Goal: Transaction & Acquisition: Download file/media

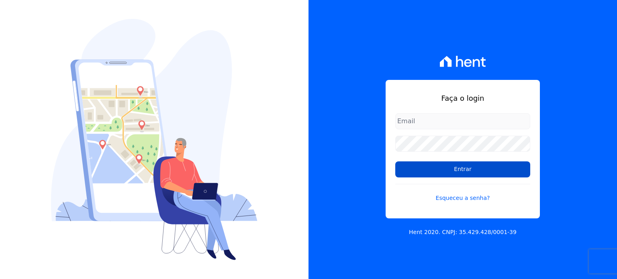
type input "[EMAIL_ADDRESS][DOMAIN_NAME]"
click at [457, 170] on input "Entrar" at bounding box center [462, 169] width 135 height 16
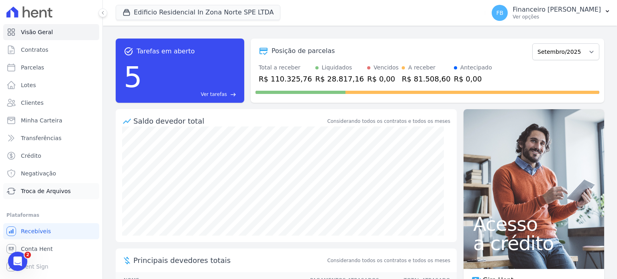
click at [47, 189] on span "Troca de Arquivos" at bounding box center [46, 191] width 50 height 8
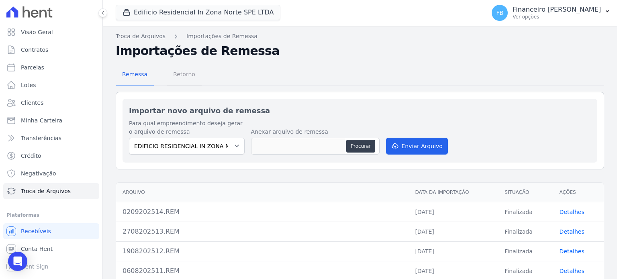
click at [186, 73] on span "Retorno" at bounding box center [184, 74] width 32 height 16
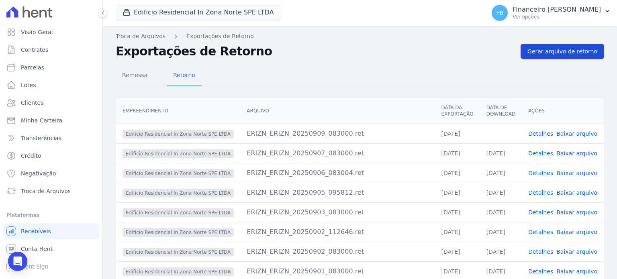
click at [564, 52] on span "Gerar arquivo de retorno" at bounding box center [562, 51] width 70 height 8
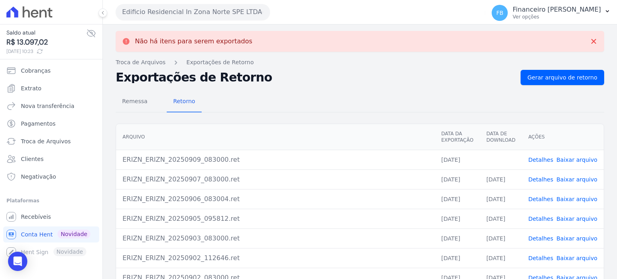
click at [580, 160] on link "Baixar arquivo" at bounding box center [576, 160] width 41 height 6
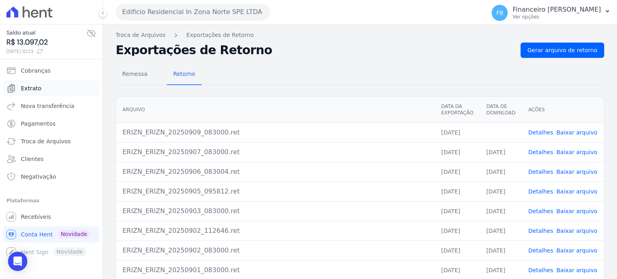
click at [42, 88] on link "Extrato" at bounding box center [51, 88] width 96 height 16
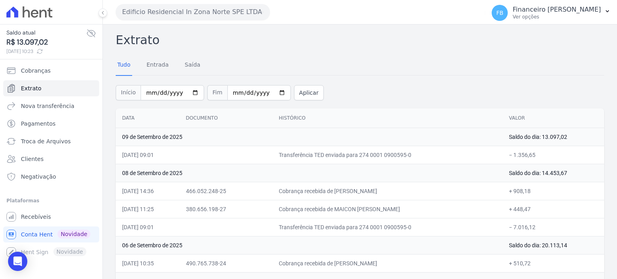
click at [232, 17] on button "Edificio Residencial In Zona Norte SPE LTDA" at bounding box center [193, 12] width 154 height 16
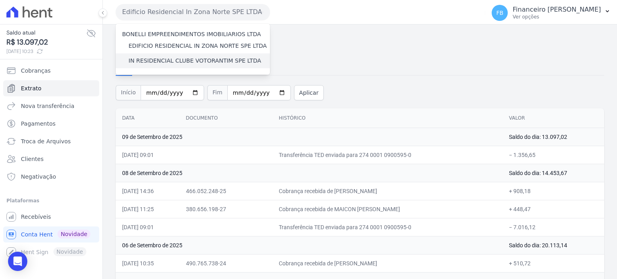
click at [224, 58] on label "IN RESIDENCIAL CLUBE VOTORANTIM SPE LTDA" at bounding box center [195, 61] width 133 height 8
click at [0, 0] on input "IN RESIDENCIAL CLUBE VOTORANTIM SPE LTDA" at bounding box center [0, 0] width 0 height 0
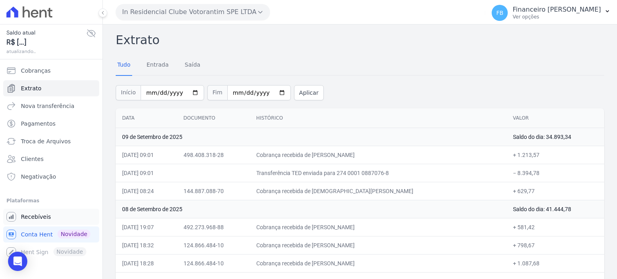
click at [48, 219] on link "Recebíveis" at bounding box center [51, 217] width 96 height 16
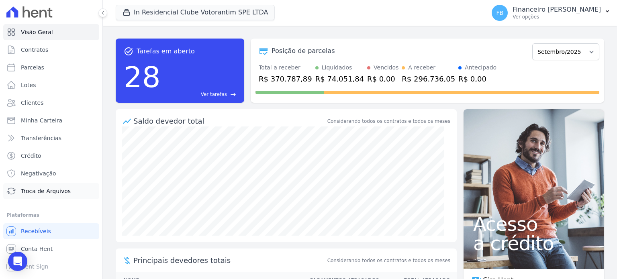
click at [56, 192] on span "Troca de Arquivos" at bounding box center [46, 191] width 50 height 8
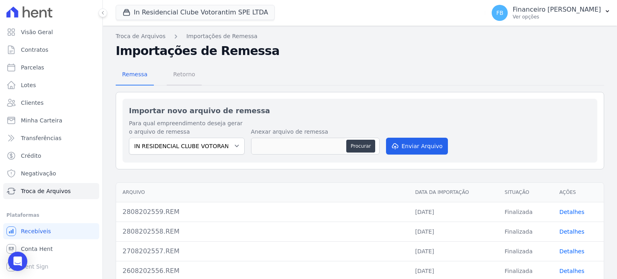
click at [188, 77] on span "Retorno" at bounding box center [184, 74] width 32 height 16
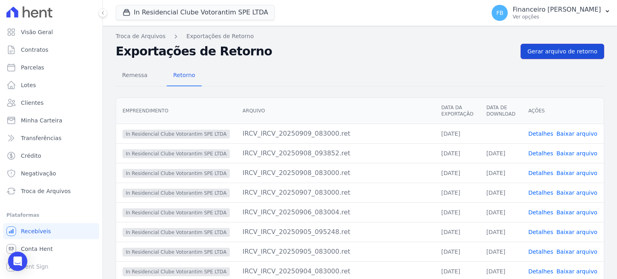
click at [582, 46] on link "Gerar arquivo de retorno" at bounding box center [563, 51] width 84 height 15
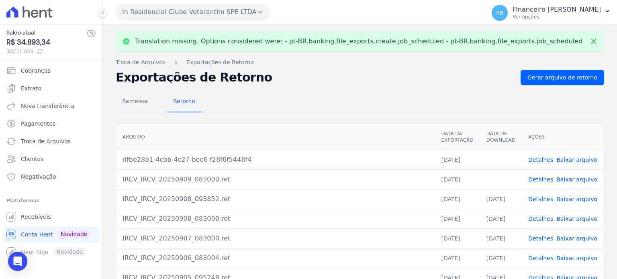
click at [581, 180] on link "Baixar arquivo" at bounding box center [576, 179] width 41 height 6
click at [597, 134] on th "Ações" at bounding box center [563, 137] width 82 height 26
click at [582, 158] on link "Baixar arquivo" at bounding box center [576, 160] width 41 height 6
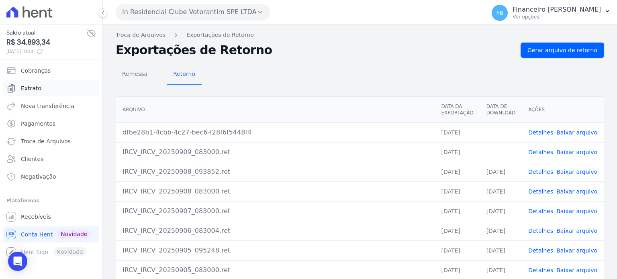
click at [42, 85] on link "Extrato" at bounding box center [51, 88] width 96 height 16
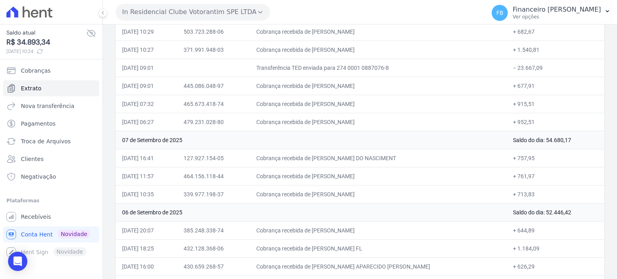
scroll to position [321, 0]
